Goal: Task Accomplishment & Management: Complete application form

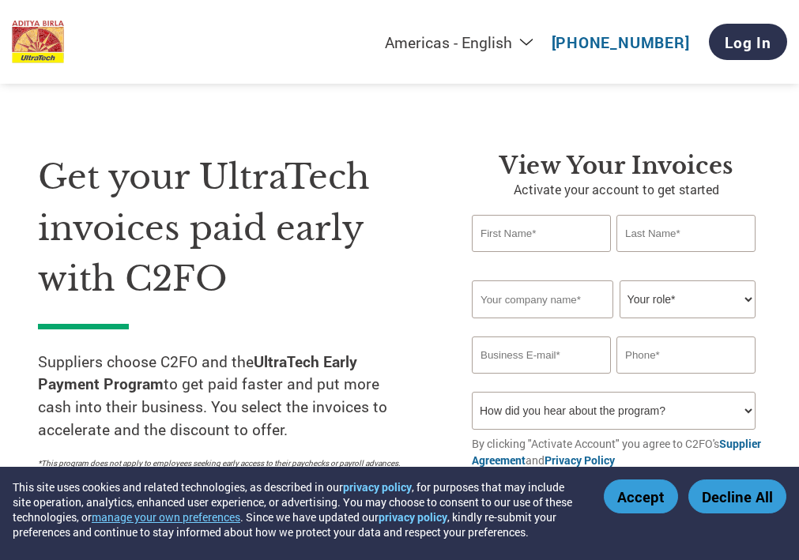
click at [509, 240] on input "text" at bounding box center [541, 233] width 139 height 37
type input "Shraddha"
click at [695, 241] on input "text" at bounding box center [685, 233] width 139 height 37
type input "Mulik"
click at [540, 299] on input "text" at bounding box center [542, 300] width 141 height 38
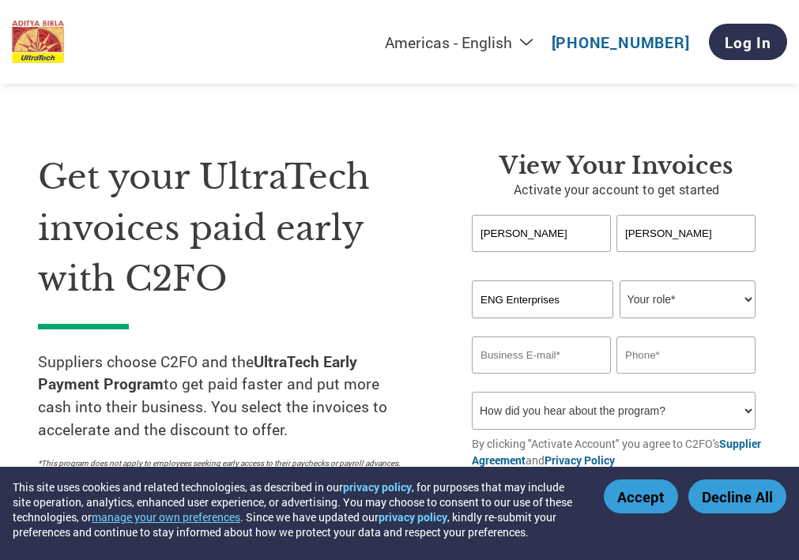
type input "ENG Enterprises"
click at [668, 300] on select "Your role* CFO Controller Credit Manager Finance Director Treasurer CEO Preside…" at bounding box center [688, 300] width 136 height 38
select select "ACCOUNTING"
click at [620, 281] on select "Your role* CFO Controller Credit Manager Finance Director Treasurer CEO Preside…" at bounding box center [688, 300] width 136 height 38
click at [684, 302] on select "Your role* CFO Controller Credit Manager Finance Director Treasurer CEO Preside…" at bounding box center [688, 300] width 136 height 38
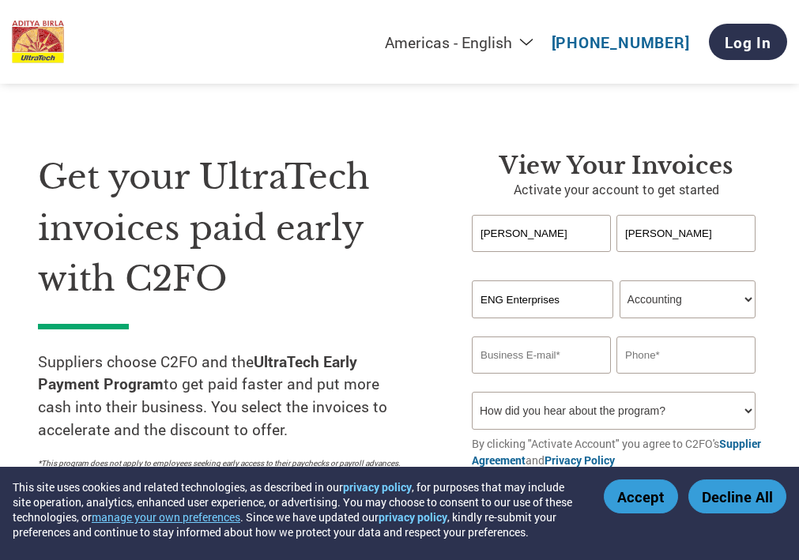
click at [620, 281] on select "Your role* CFO Controller Credit Manager Finance Director Treasurer CEO Preside…" at bounding box center [688, 300] width 136 height 38
click at [532, 356] on input "email" at bounding box center [541, 355] width 139 height 37
type input "info@engenterprises.in"
click at [630, 354] on input "text" at bounding box center [685, 355] width 139 height 37
drag, startPoint x: 701, startPoint y: 359, endPoint x: 596, endPoint y: 359, distance: 105.1
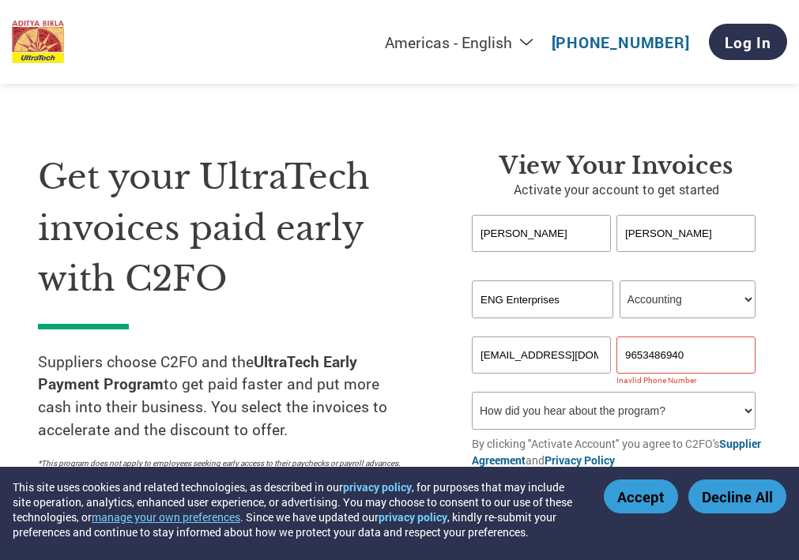
click at [596, 359] on div "info@engenterprises.in 9653486940" at bounding box center [616, 355] width 289 height 37
type input "7506623355"
click at [705, 407] on select "How did you hear about the program? Received a letter Email Social Media Online…" at bounding box center [614, 411] width 284 height 38
select select "Other"
click at [472, 392] on select "How did you hear about the program? Received a letter Email Social Media Online…" at bounding box center [614, 411] width 284 height 38
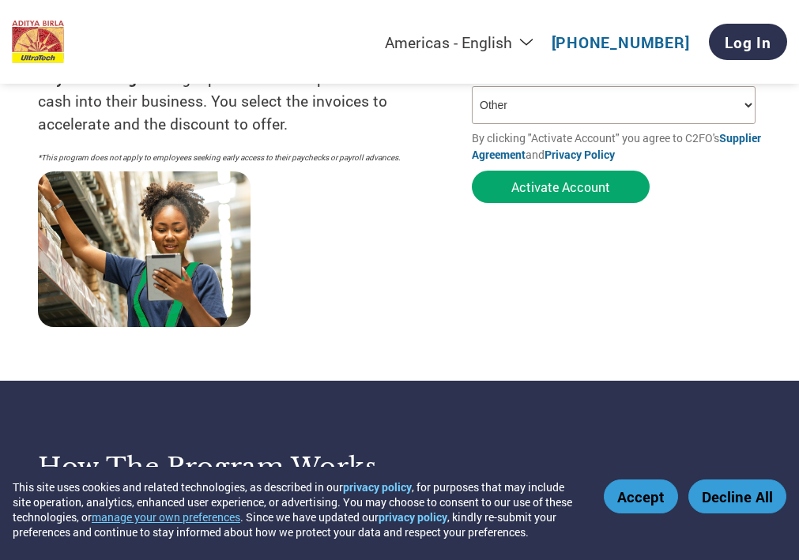
scroll to position [316, 0]
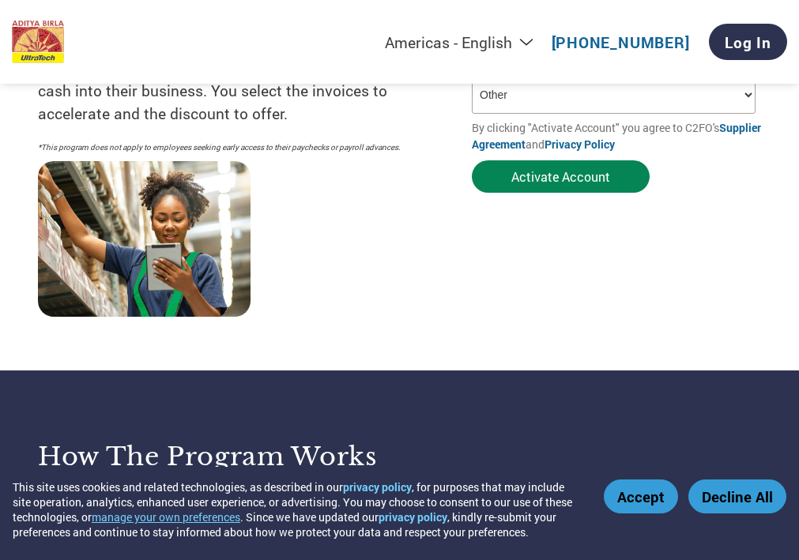
click at [571, 182] on button "Activate Account" at bounding box center [561, 176] width 178 height 32
